Goal: Check status: Check status

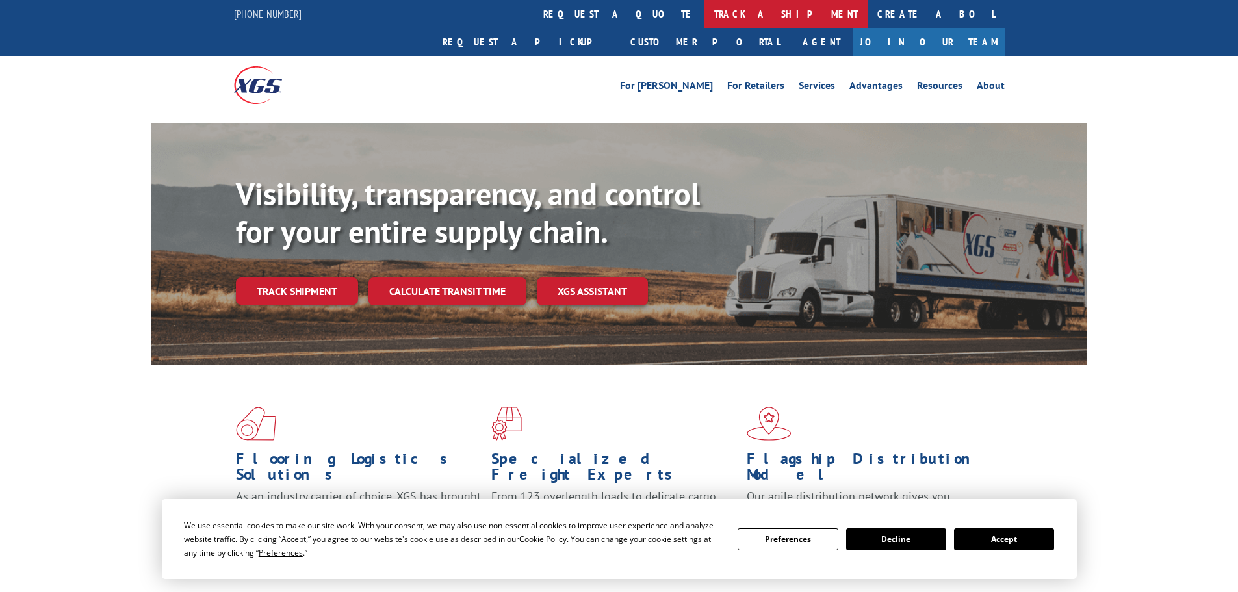
click at [705, 11] on link "track a shipment" at bounding box center [786, 14] width 163 height 28
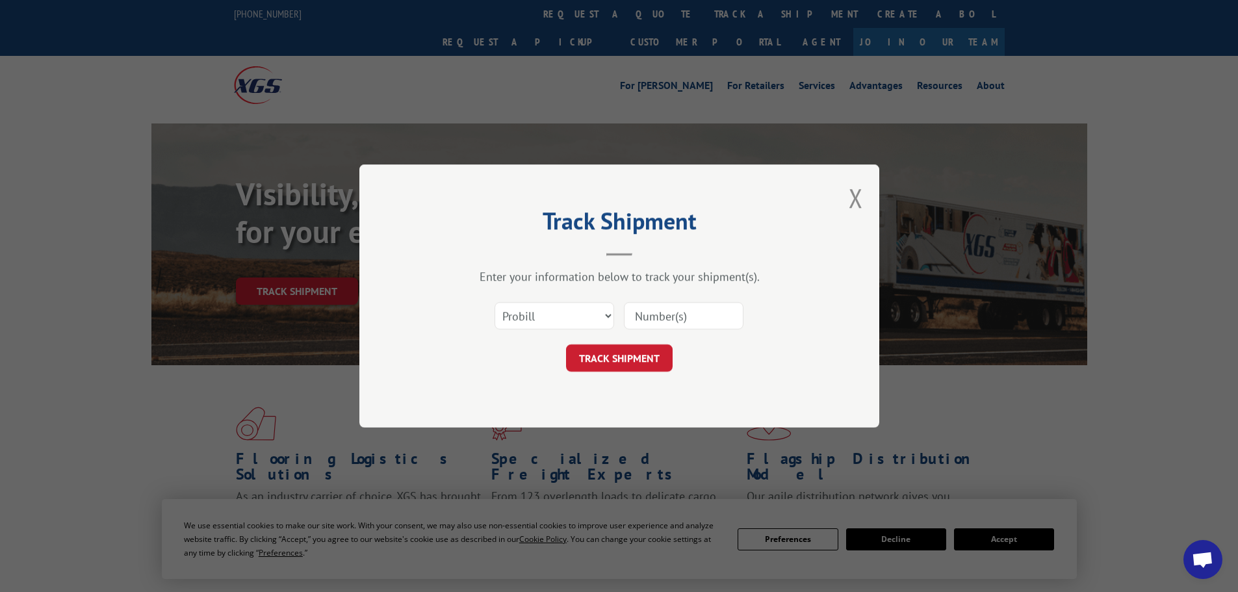
click at [675, 321] on input at bounding box center [684, 315] width 120 height 27
click at [567, 313] on select "Select category... Probill BOL PO" at bounding box center [555, 315] width 120 height 27
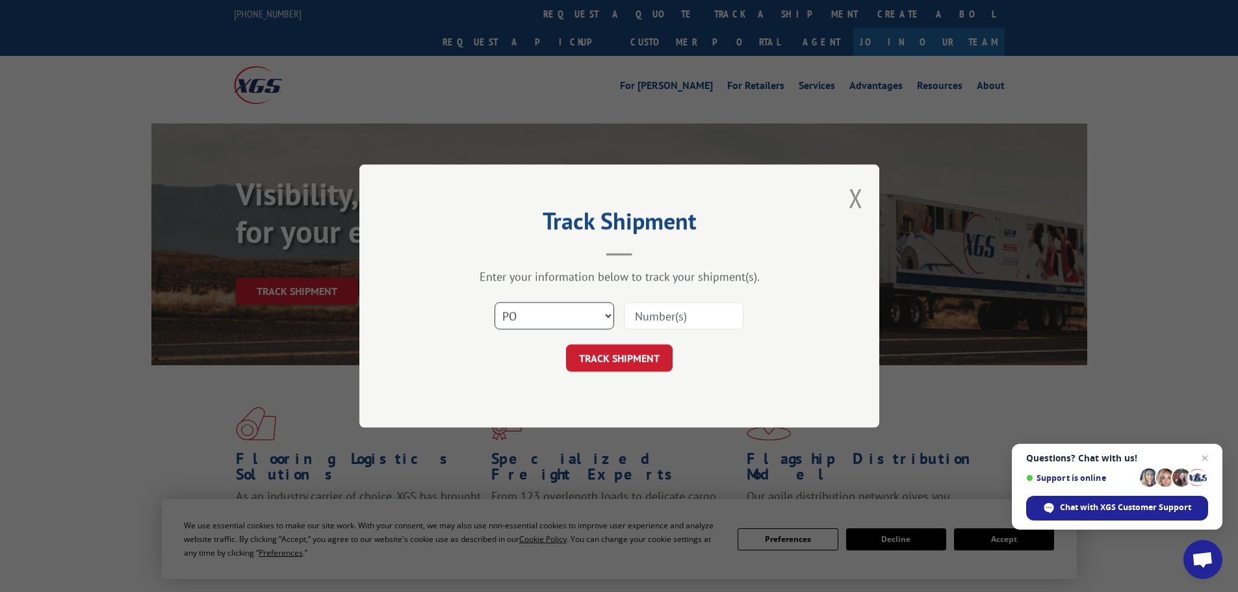
click at [495, 302] on select "Select category... Probill BOL PO" at bounding box center [555, 315] width 120 height 27
click at [539, 315] on select "Select category... Probill BOL PO" at bounding box center [555, 315] width 120 height 27
select select "probill"
click at [495, 302] on select "Select category... Probill BOL PO" at bounding box center [555, 315] width 120 height 27
drag, startPoint x: 702, startPoint y: 317, endPoint x: 699, endPoint y: 328, distance: 10.9
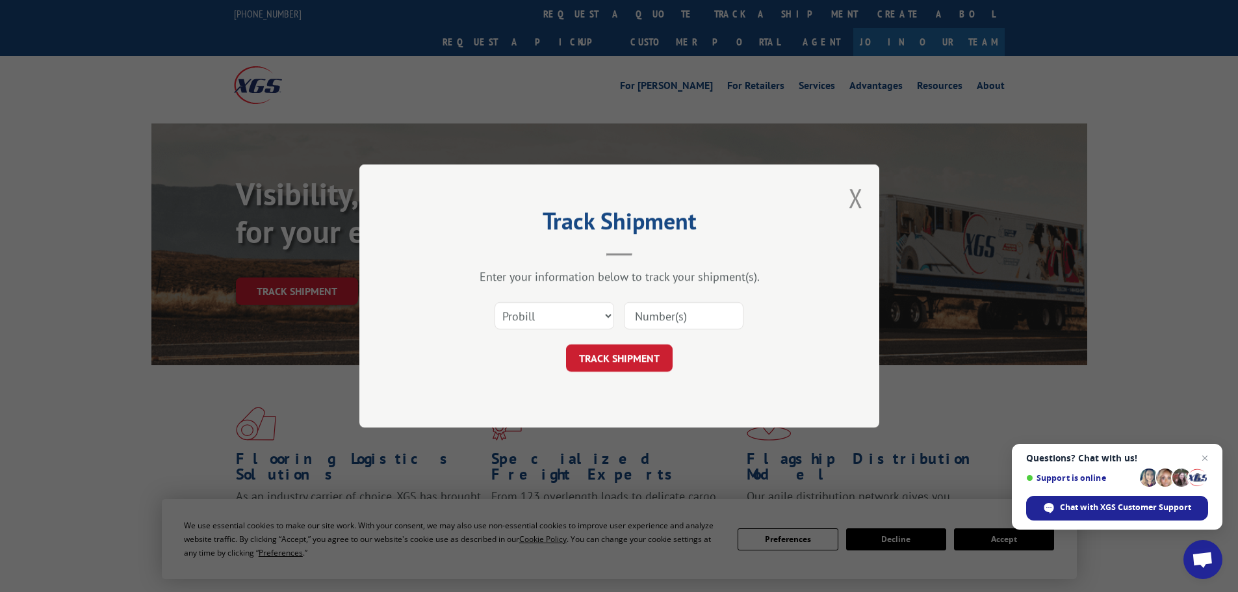
click at [702, 317] on input at bounding box center [684, 315] width 120 height 27
paste input "16955632"
type input "16955632"
click at [634, 363] on button "TRACK SHIPMENT" at bounding box center [619, 357] width 107 height 27
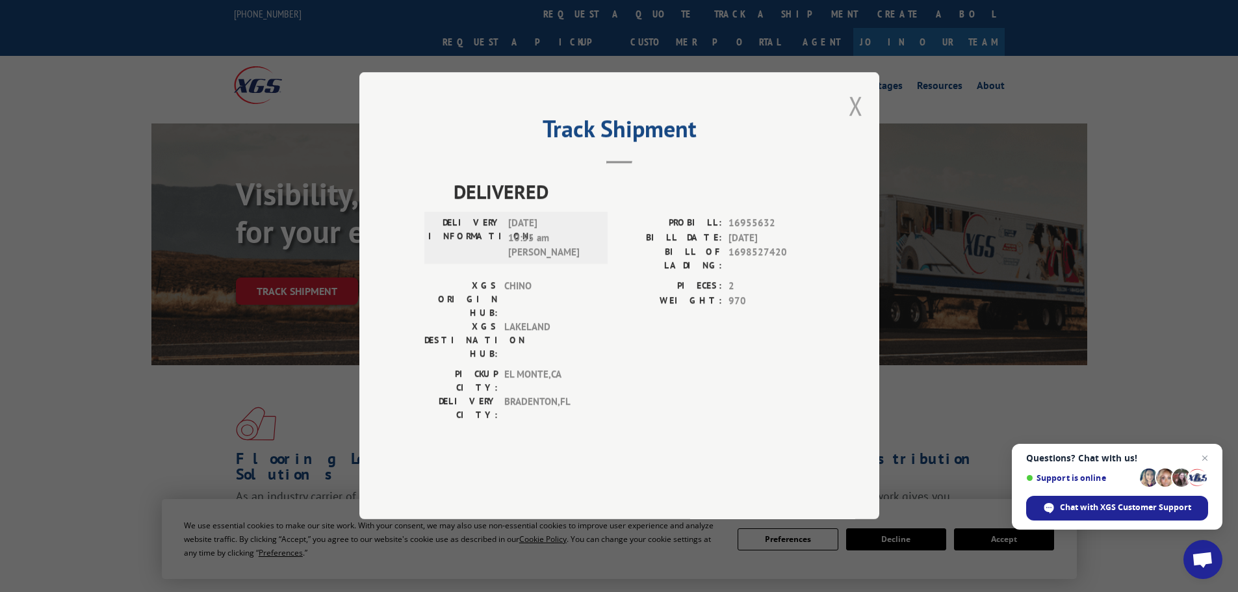
click at [857, 123] on button "Close modal" at bounding box center [856, 105] width 14 height 34
